Goal: Find specific page/section: Find specific page/section

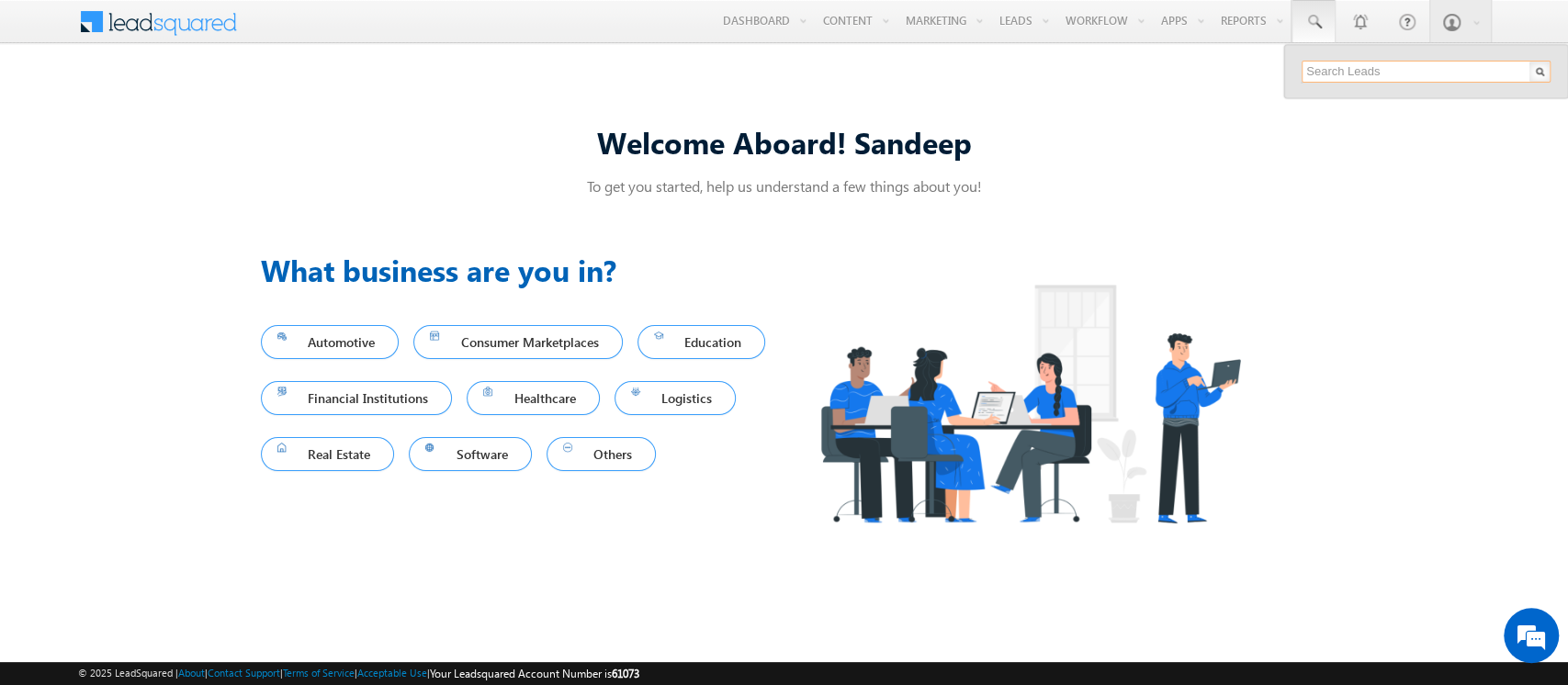
click at [1318, 70] on input "text" at bounding box center [1426, 71] width 249 height 22
paste input "SBL0010154"
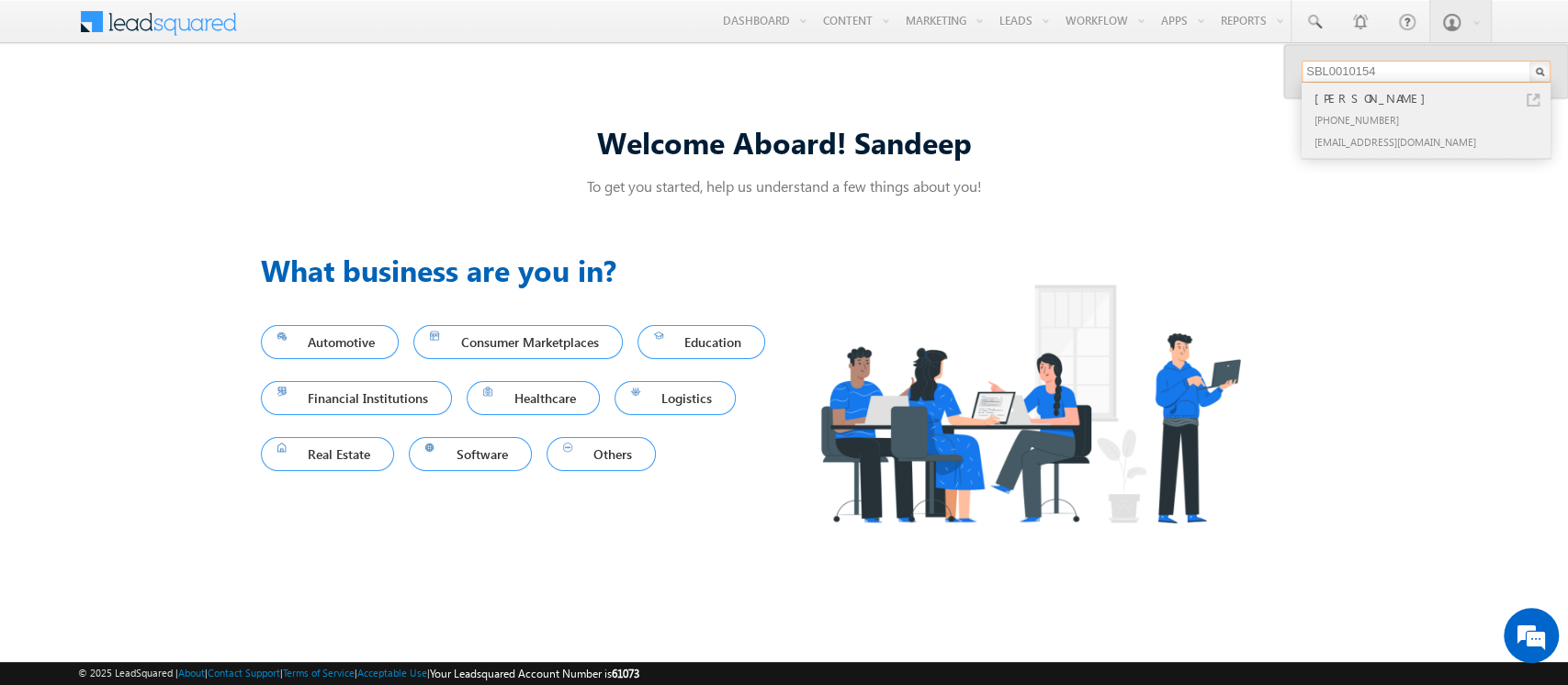
type input "SBL0010154"
click at [1400, 127] on div "+91-9988776975" at bounding box center [1434, 119] width 246 height 22
click at [1375, 145] on div "PRMDashboardLAPtesting34@gmail.com" at bounding box center [1434, 141] width 246 height 22
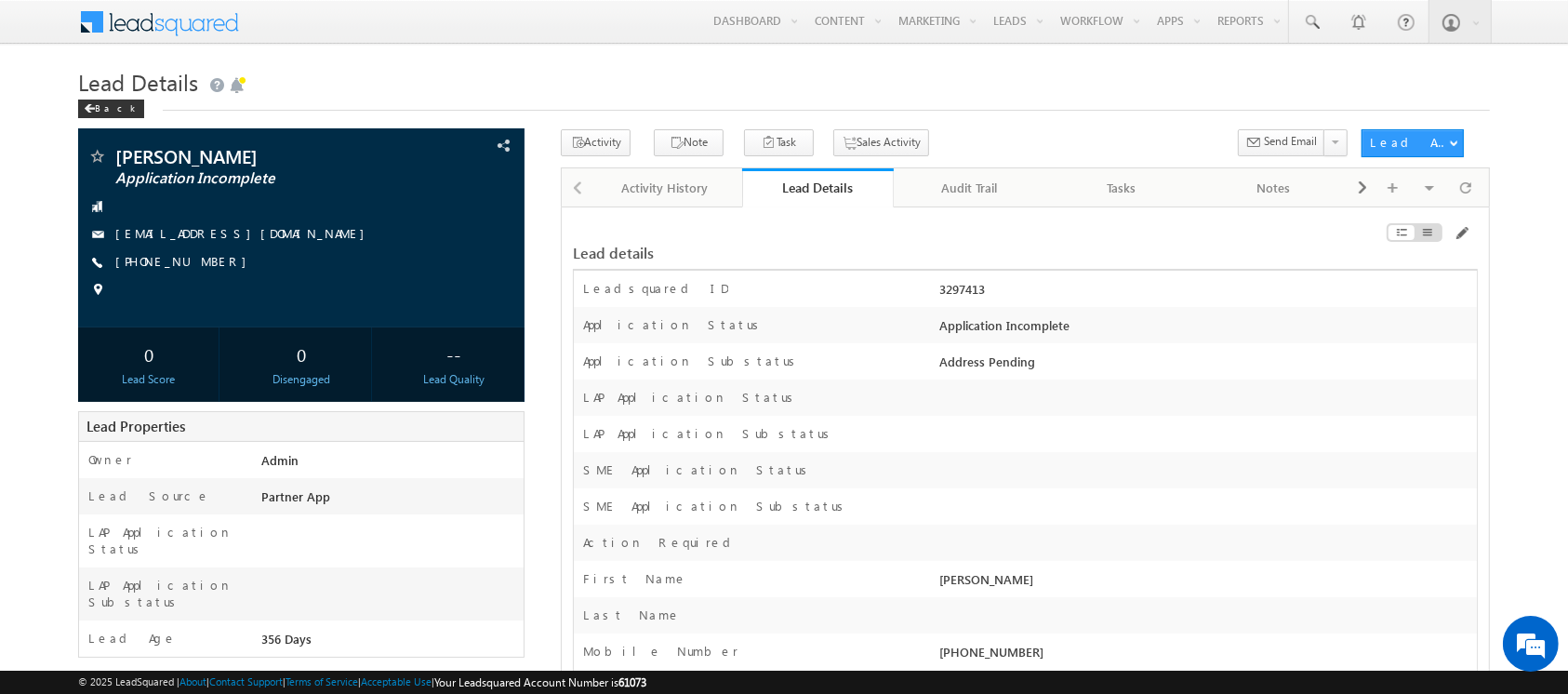
click at [978, 197] on div "Audit Trail" at bounding box center [969, 187] width 121 height 22
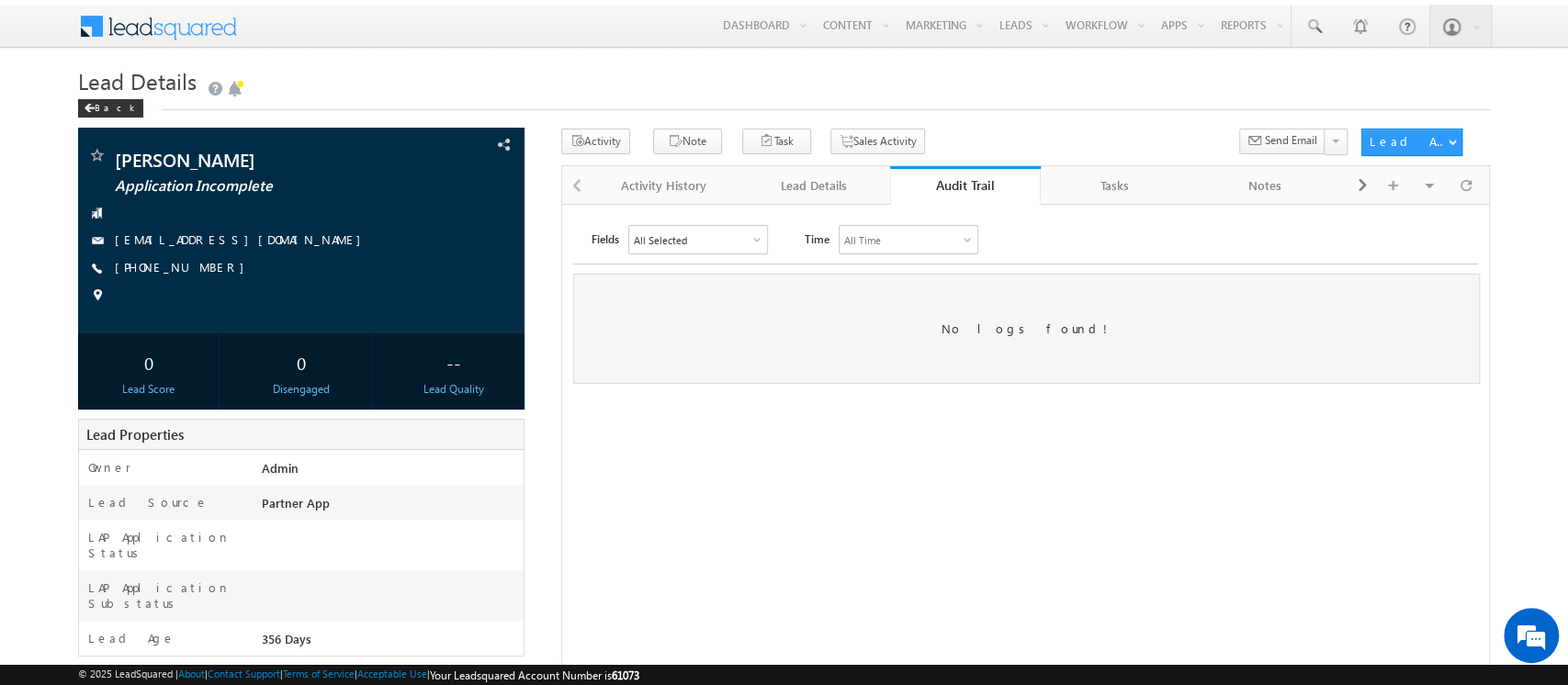
click at [976, 178] on div "Audit Trail" at bounding box center [965, 185] width 123 height 17
click at [797, 191] on div "Lead Details" at bounding box center [813, 185] width 119 height 22
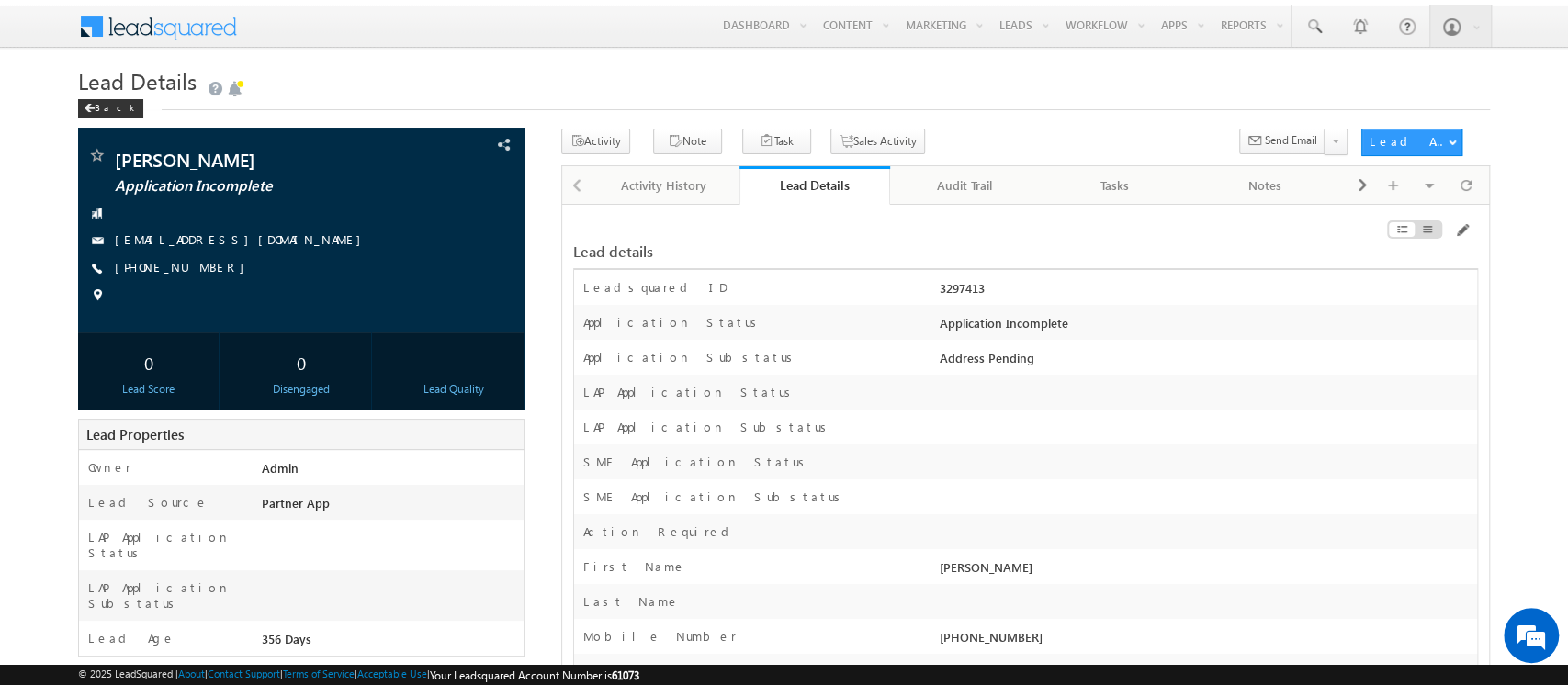
click at [973, 291] on div "3297413" at bounding box center [1206, 292] width 542 height 26
copy div "3297413"
